Goal: Information Seeking & Learning: Understand process/instructions

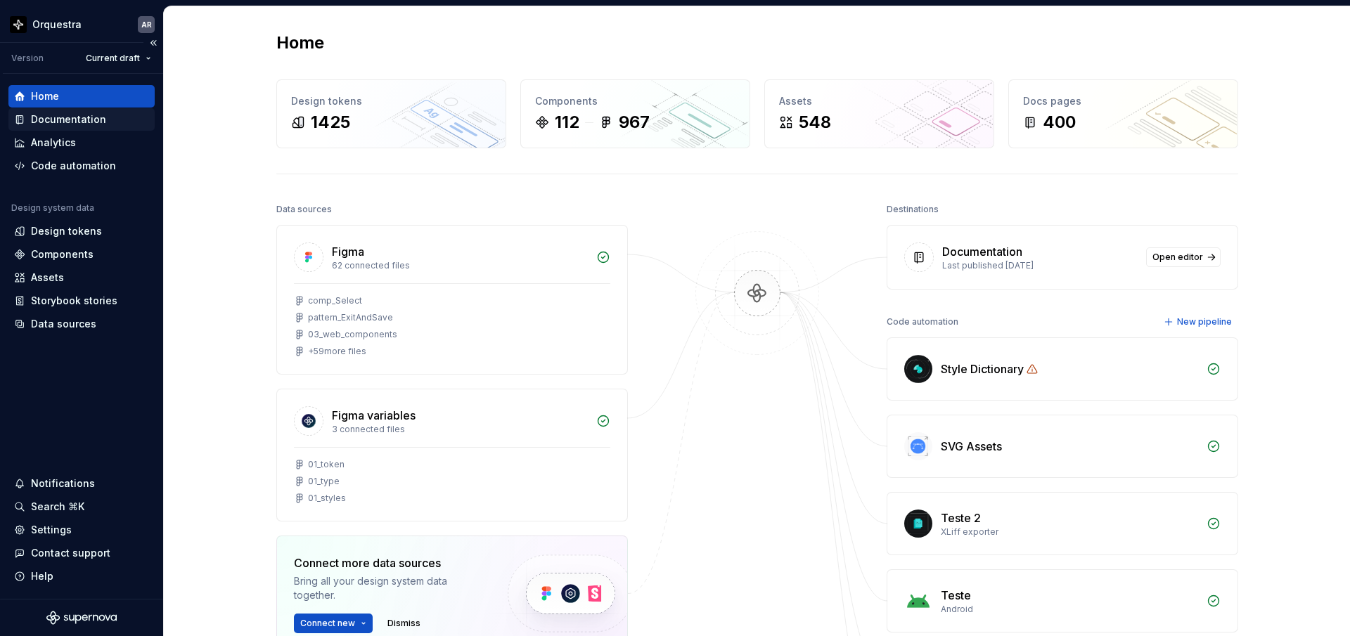
click at [89, 120] on div "Documentation" at bounding box center [68, 119] width 75 height 14
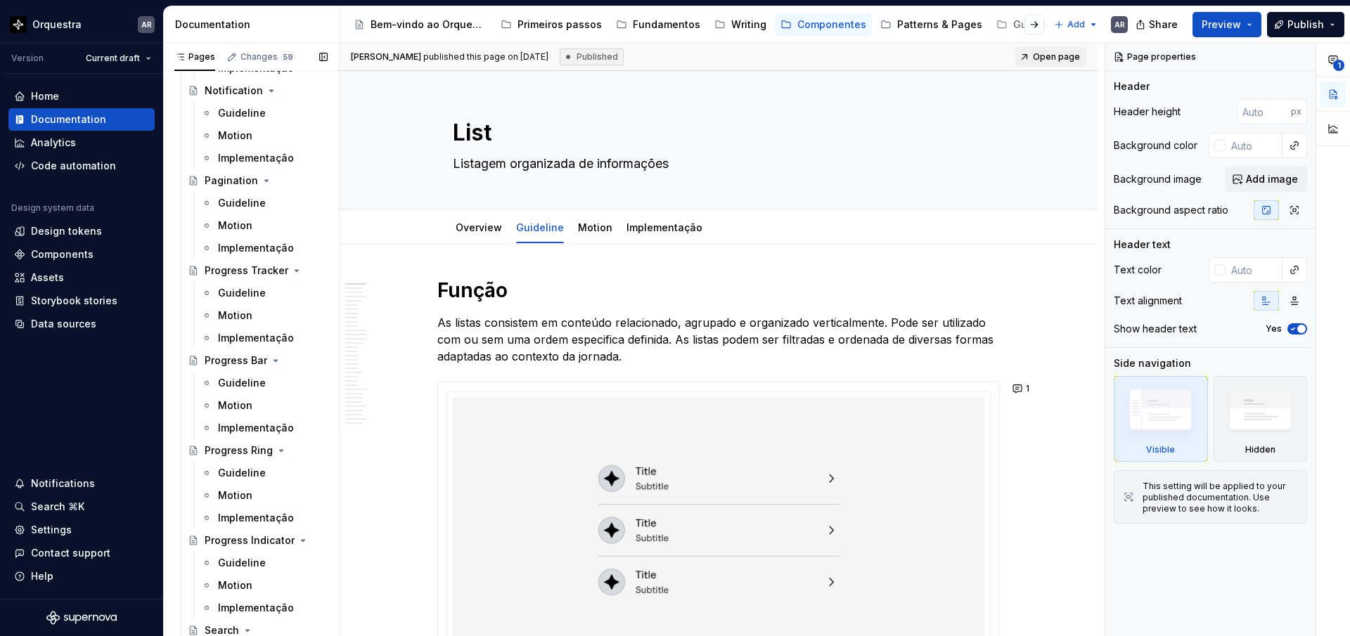
scroll to position [2357, 0]
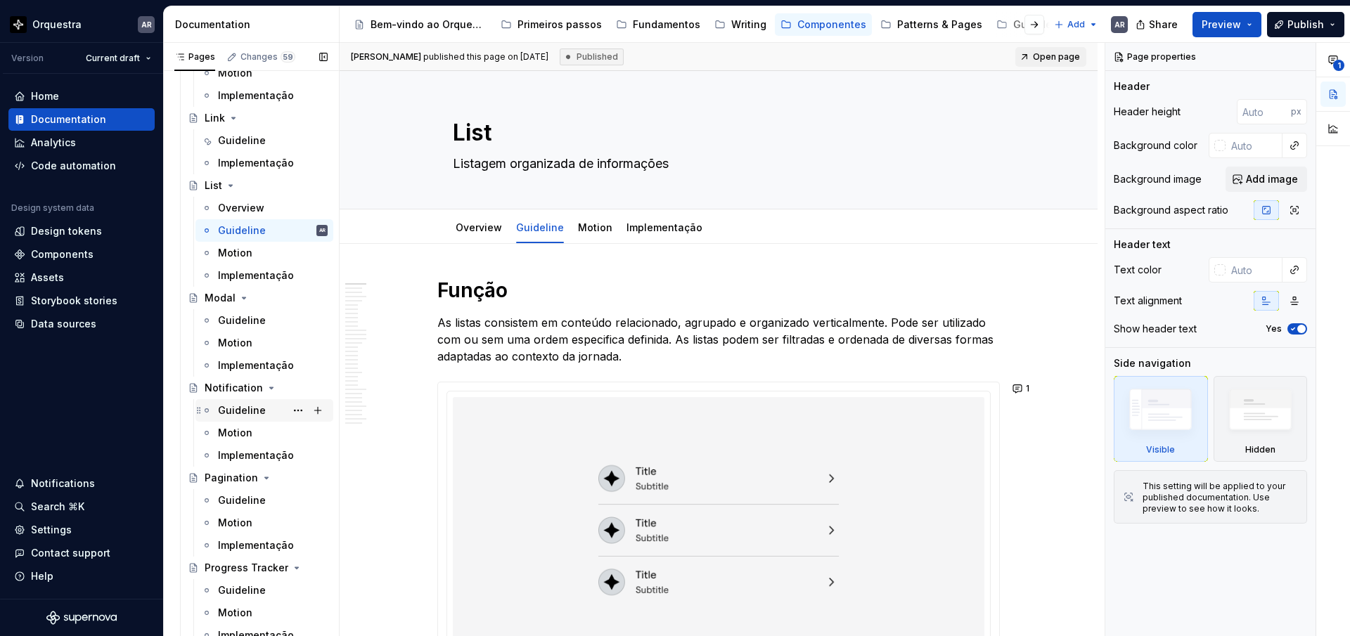
click at [239, 413] on div "Guideline" at bounding box center [242, 411] width 48 height 14
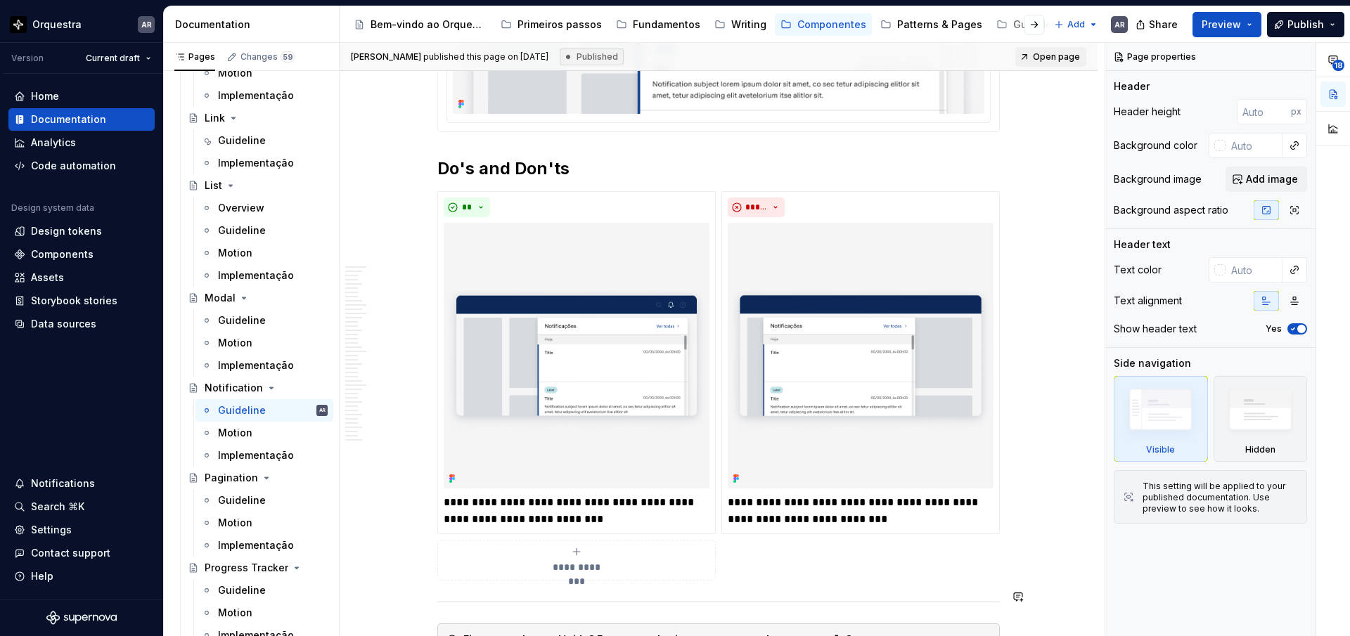
scroll to position [19367, 0]
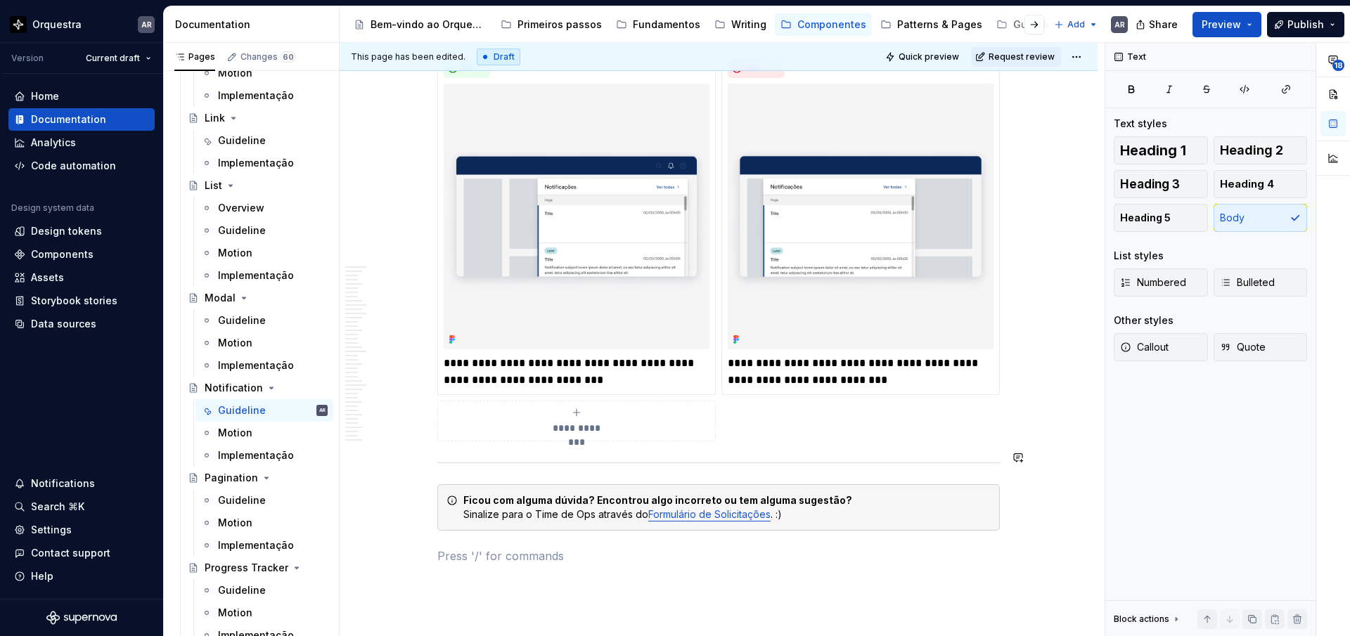
type textarea "*"
